Goal: Register for event/course

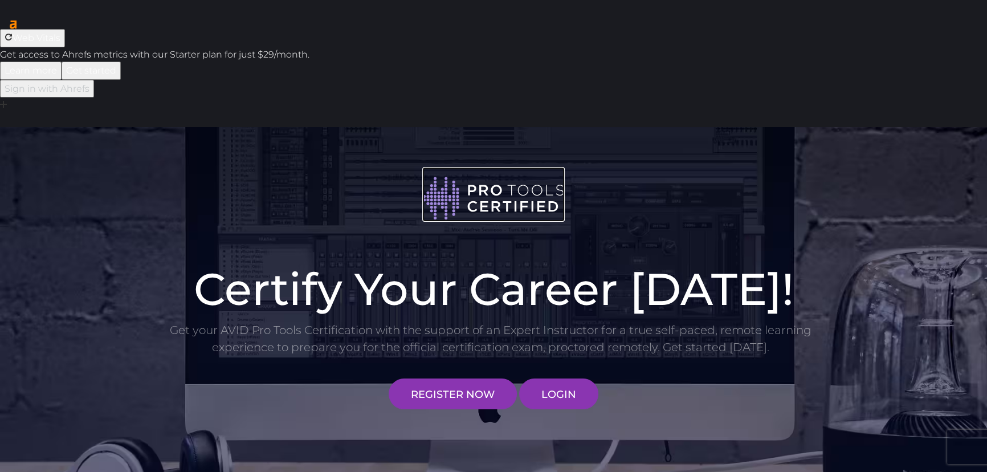
click at [484, 176] on img at bounding box center [493, 199] width 142 height 46
click at [439, 378] on link "REGISTER NOW" at bounding box center [453, 393] width 128 height 31
